Goal: Information Seeking & Learning: Learn about a topic

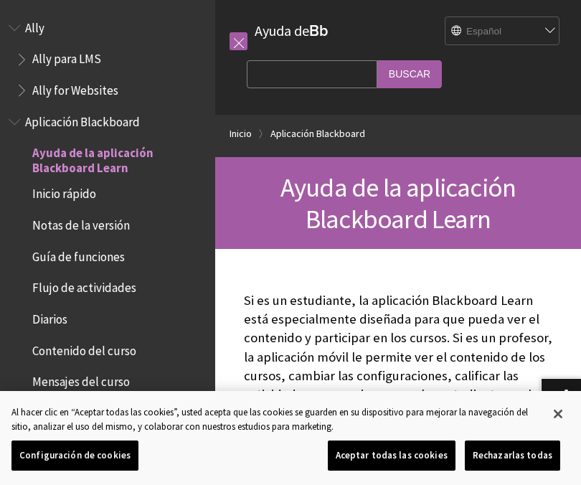
scroll to position [118, 0]
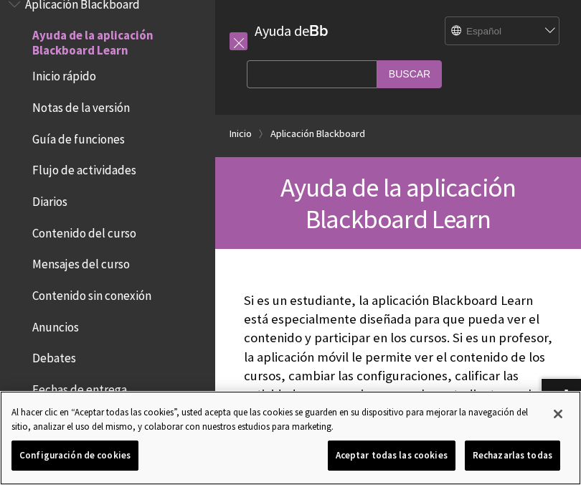
click at [416, 464] on button "Aceptar todas las cookies" at bounding box center [392, 456] width 128 height 30
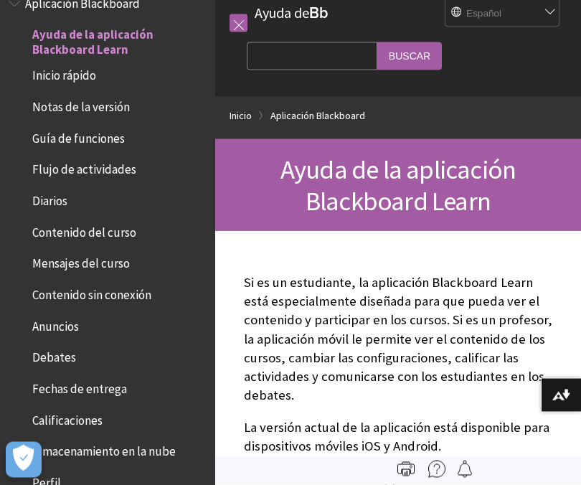
scroll to position [0, 0]
